Goal: Task Accomplishment & Management: Use online tool/utility

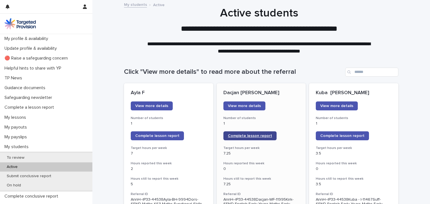
click at [245, 136] on span "Complete lesson report" at bounding box center [250, 136] width 44 height 4
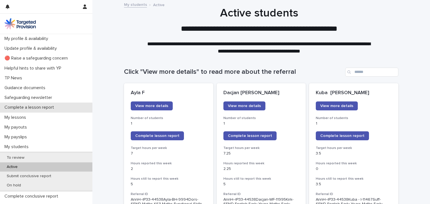
click at [35, 108] on p "Complete a lesson report" at bounding box center [30, 107] width 56 height 5
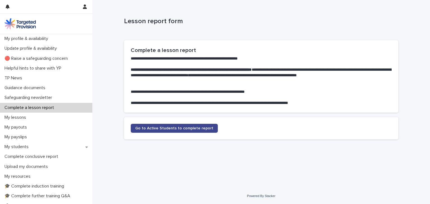
click at [143, 128] on span "Go to Active Students to complete report" at bounding box center [174, 128] width 78 height 4
